Goal: Find specific page/section: Find specific page/section

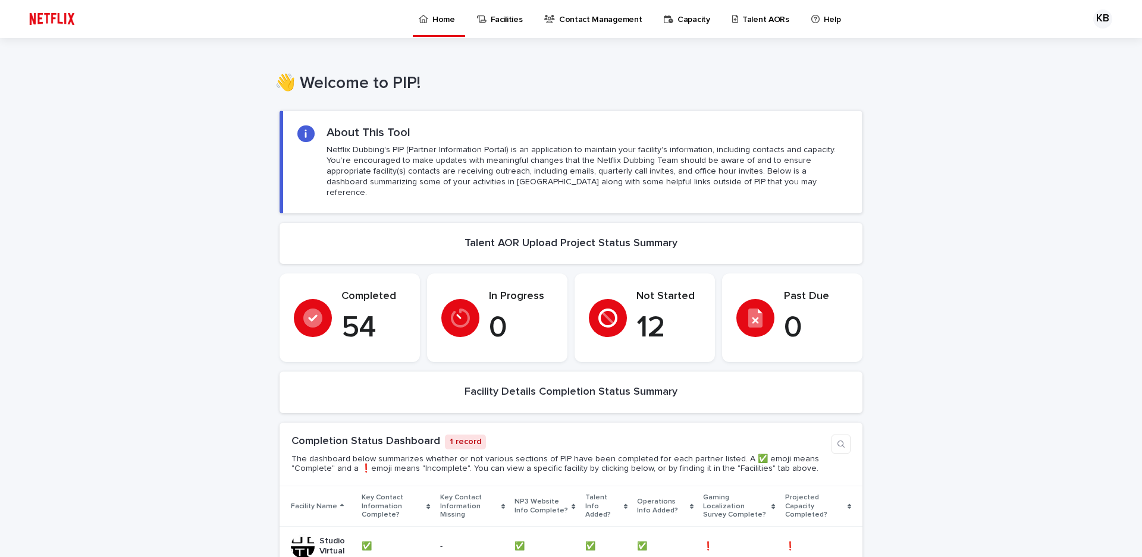
click at [742, 19] on p "Talent AORs" at bounding box center [765, 12] width 47 height 25
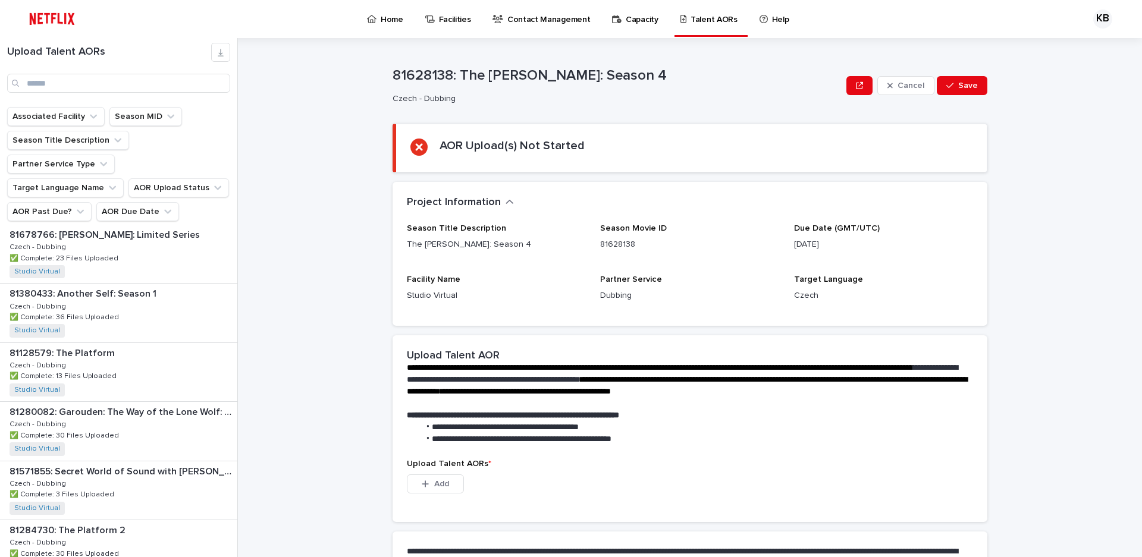
scroll to position [1070, 0]
click at [85, 79] on input "Search" at bounding box center [118, 83] width 223 height 19
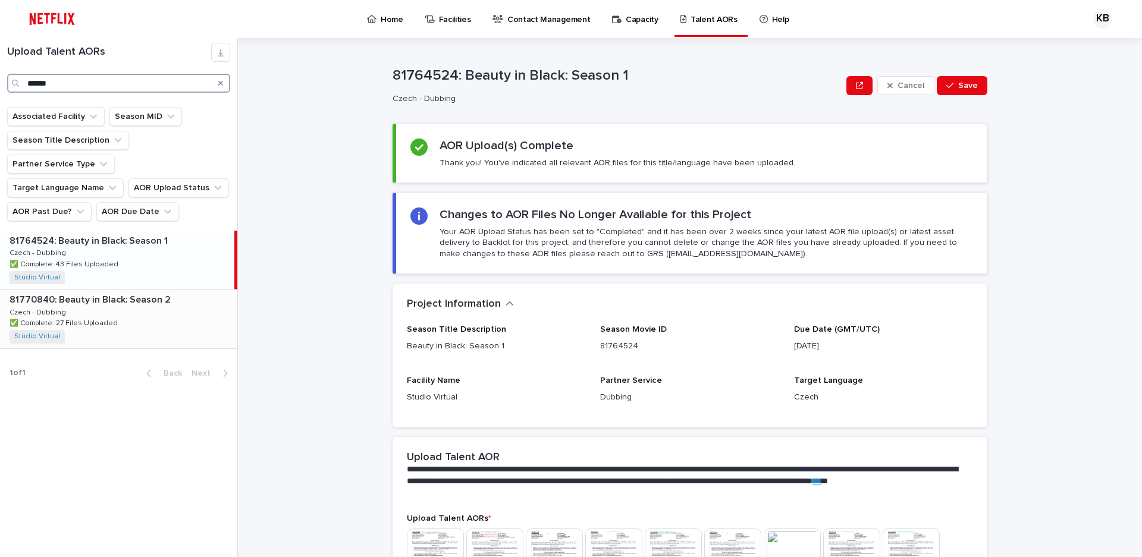
type input "******"
click at [107, 290] on div "81770840: Beauty in Black: Season 2 81770840: Beauty in Black: Season 2 Czech -…" at bounding box center [118, 319] width 237 height 58
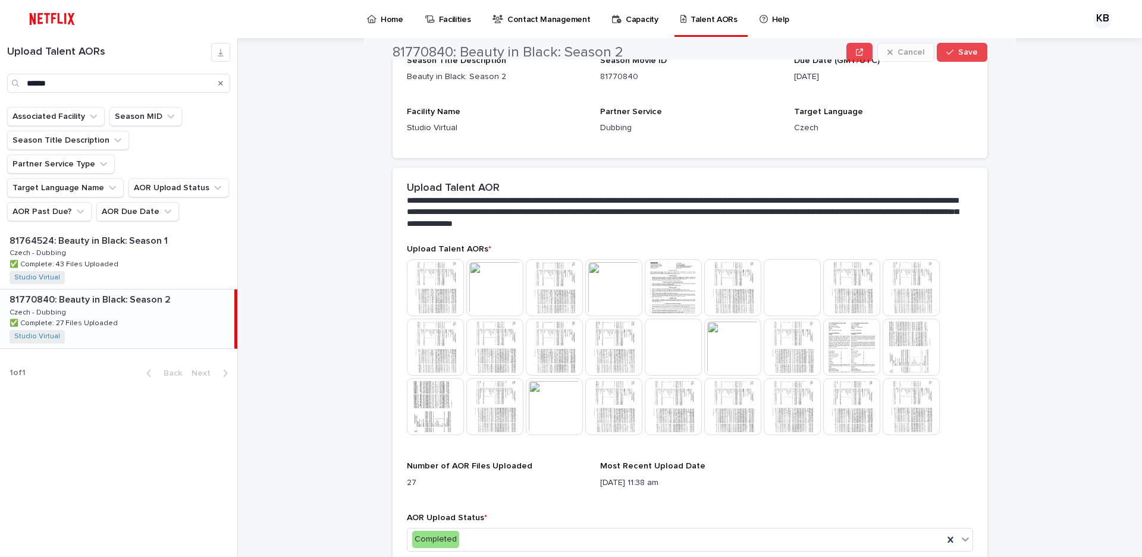
scroll to position [240, 0]
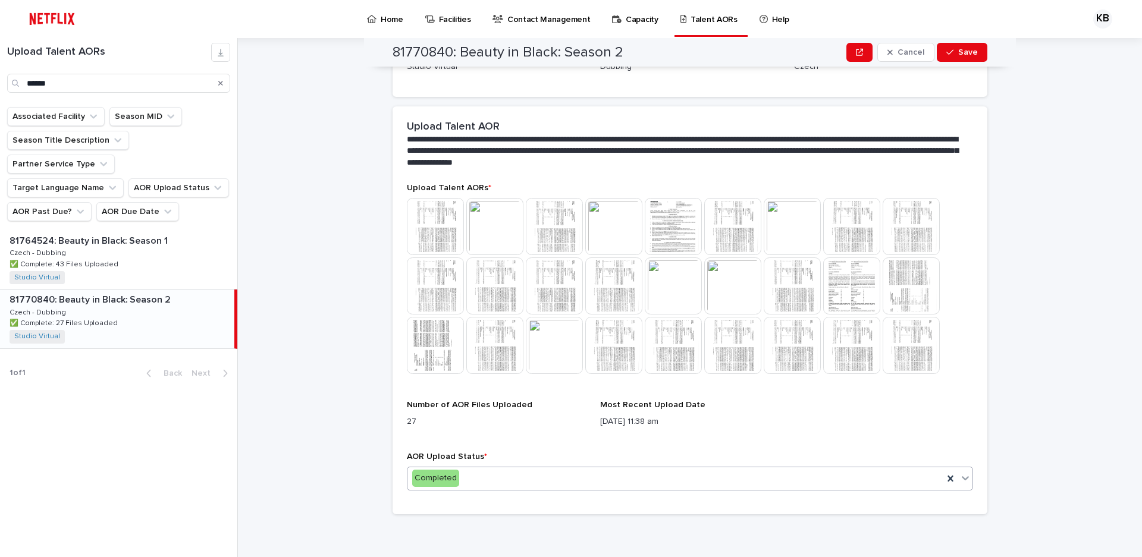
click at [489, 480] on div "Completed" at bounding box center [675, 478] width 536 height 20
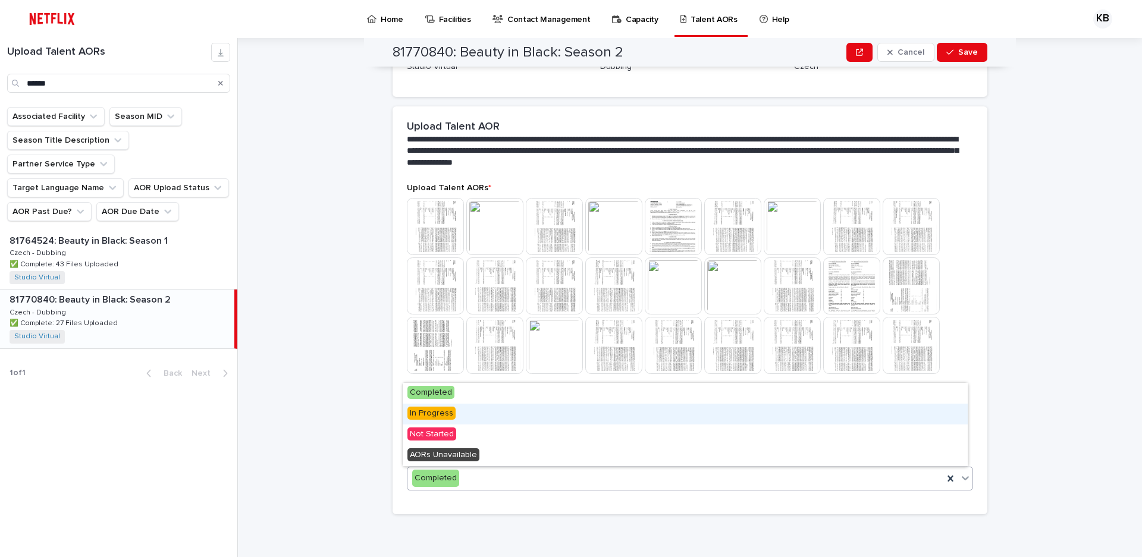
click at [464, 416] on div "In Progress" at bounding box center [685, 414] width 565 height 21
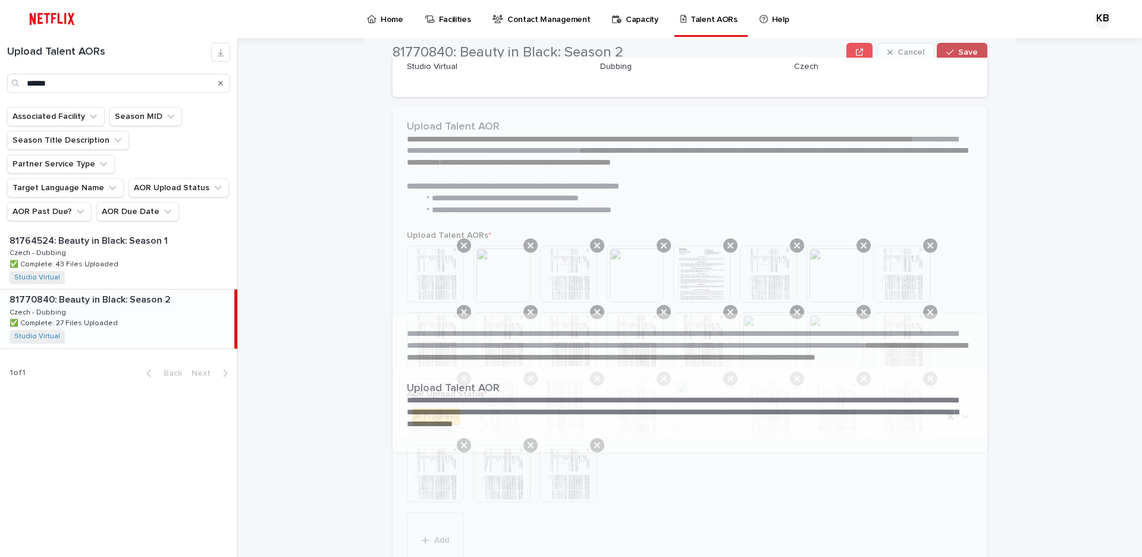
scroll to position [0, 0]
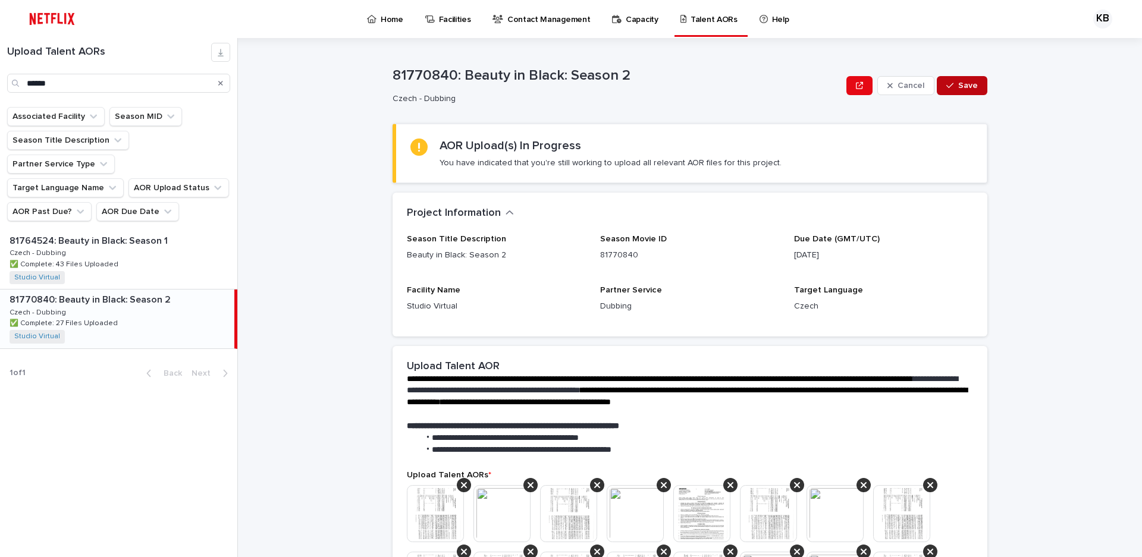
click at [962, 86] on span "Save" at bounding box center [968, 85] width 20 height 8
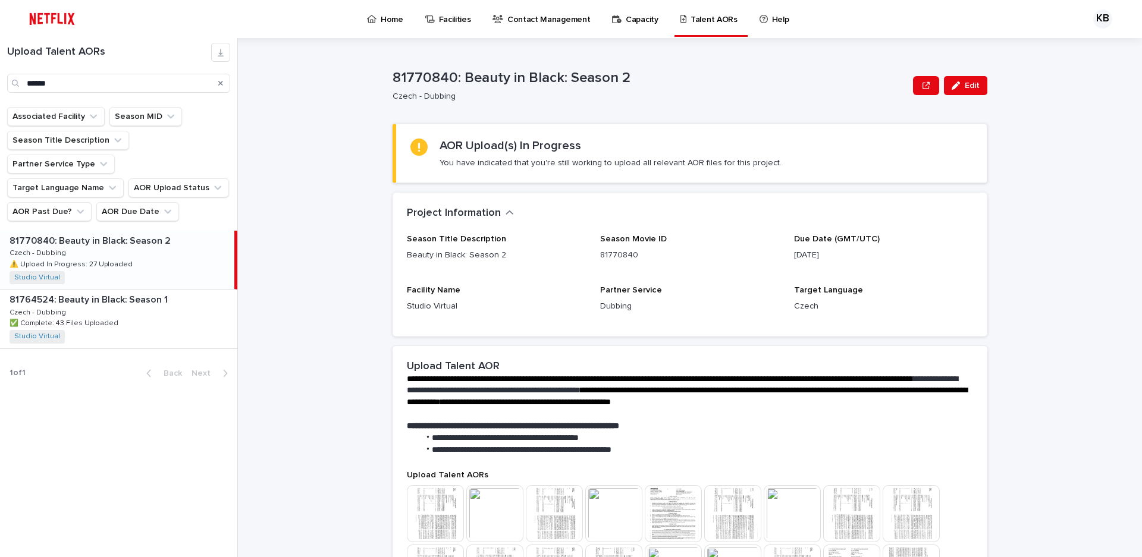
click at [1017, 246] on div "**********" at bounding box center [696, 297] width 889 height 519
